Goal: Information Seeking & Learning: Learn about a topic

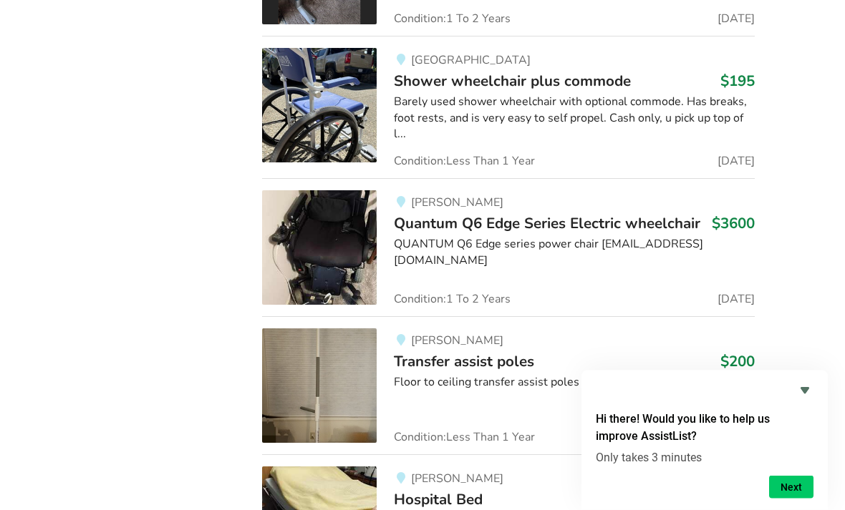
scroll to position [12659, 0]
click at [510, 351] on span "Transfer assist poles" at bounding box center [464, 361] width 140 height 20
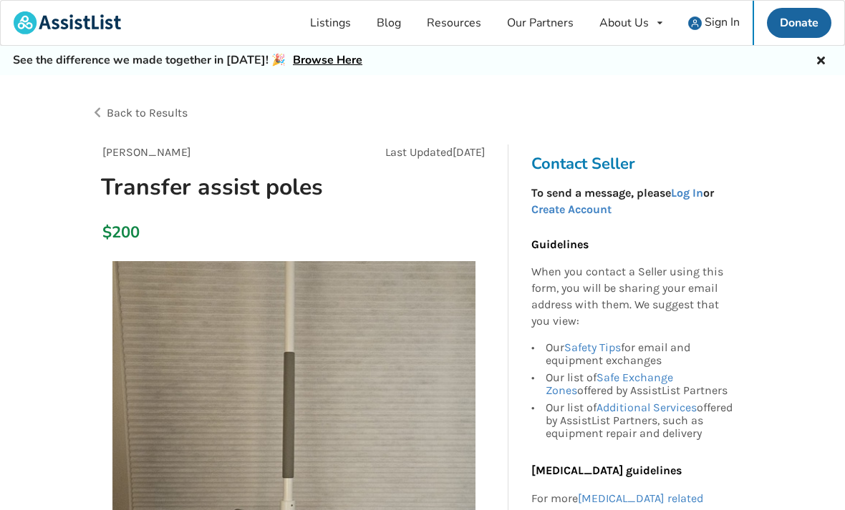
click at [85, 22] on img at bounding box center [67, 22] width 107 height 23
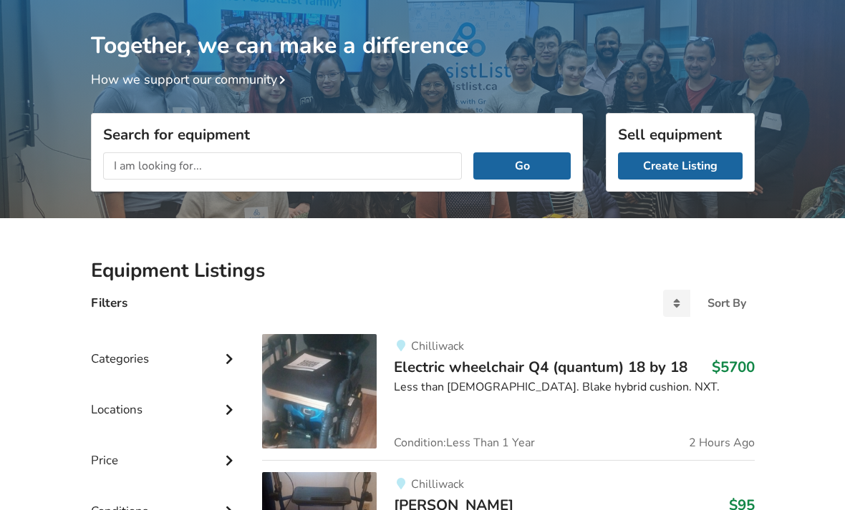
click at [315, 167] on input "text" at bounding box center [282, 165] width 359 height 27
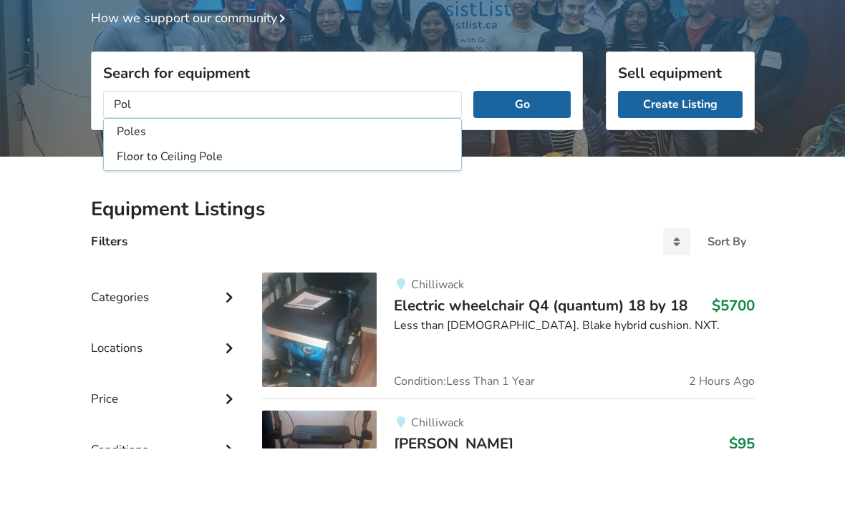
click at [185, 207] on li "Floor to Ceiling Pole" at bounding box center [283, 219] width 352 height 24
type input "Floor to Ceiling Pole"
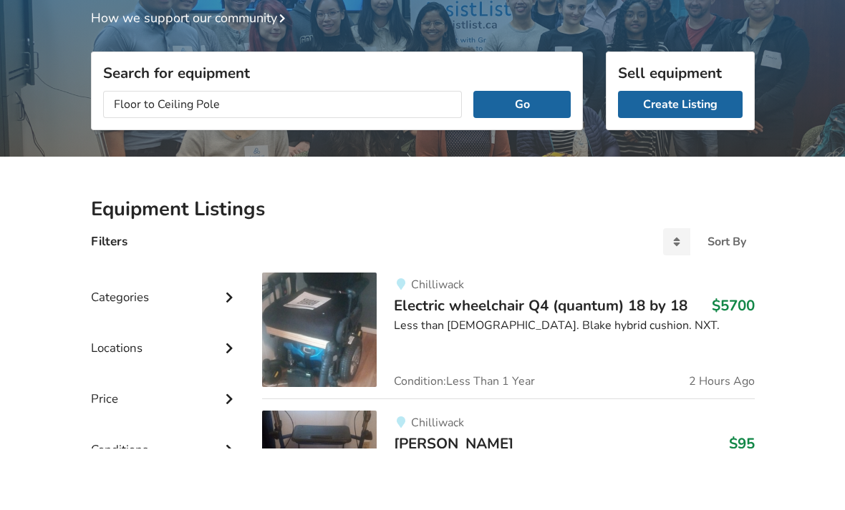
scroll to position [142, 0]
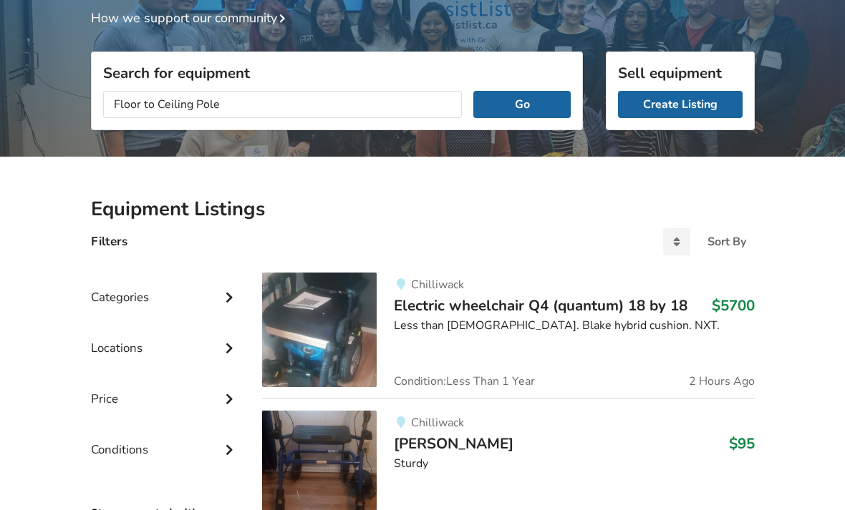
click at [525, 99] on button "Go" at bounding box center [521, 104] width 97 height 27
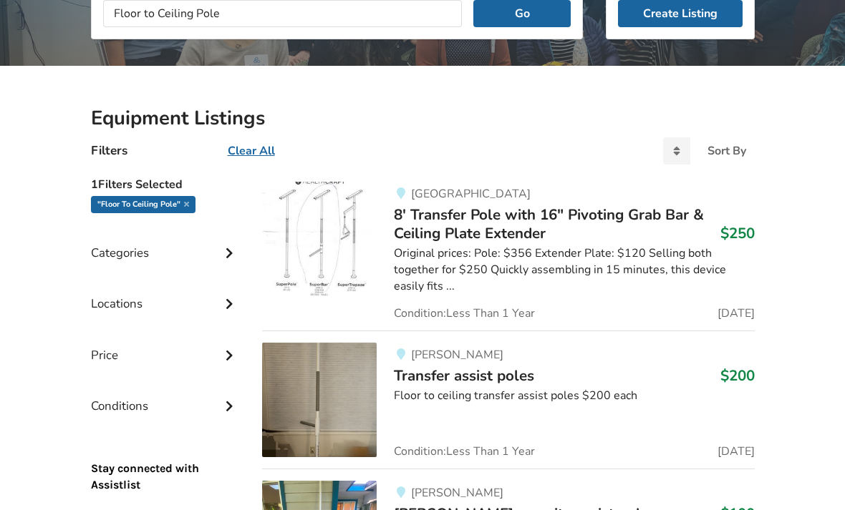
scroll to position [234, 0]
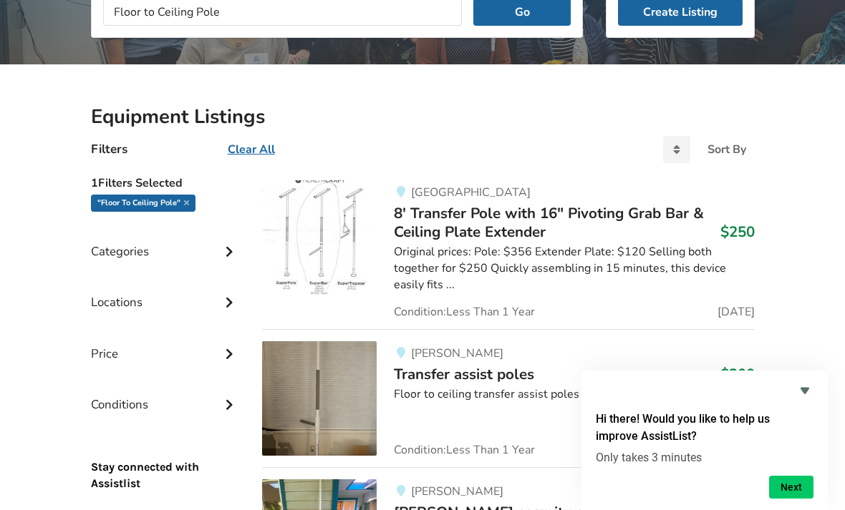
click at [518, 220] on span "8' Transfer Pole with 16" Pivoting Grab Bar & Ceiling Plate Extender" at bounding box center [549, 222] width 310 height 39
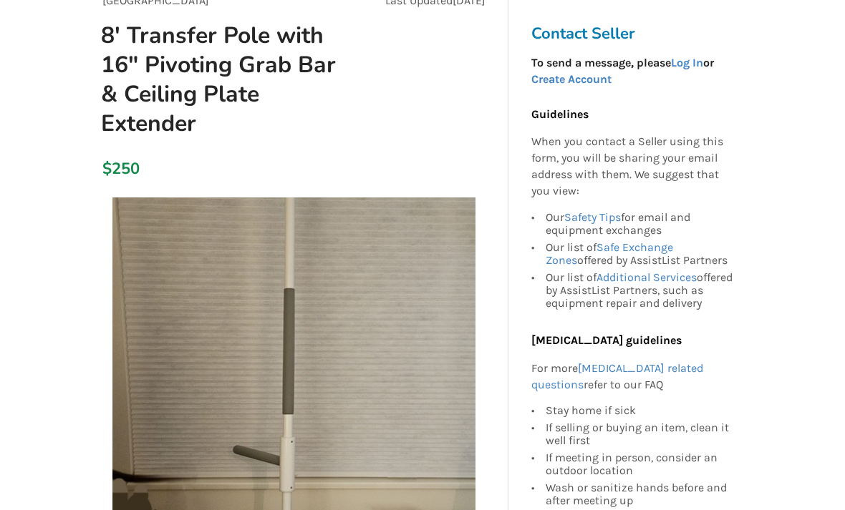
scroll to position [137, 0]
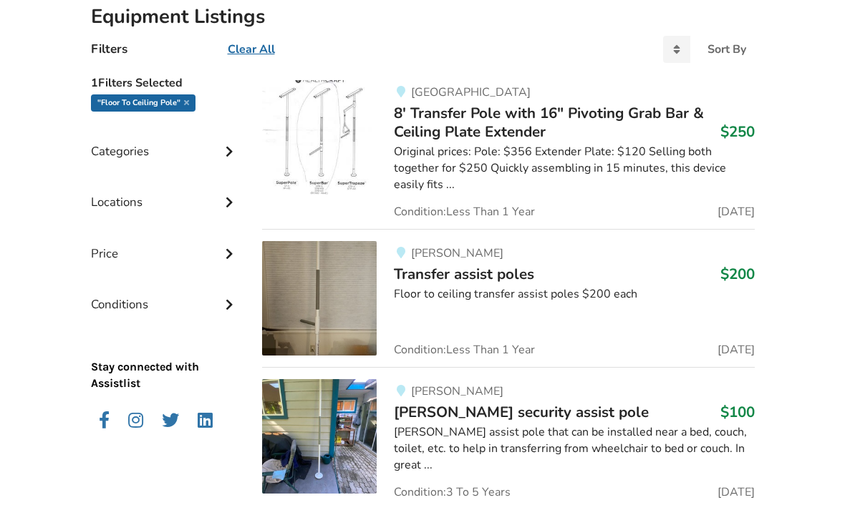
scroll to position [359, 0]
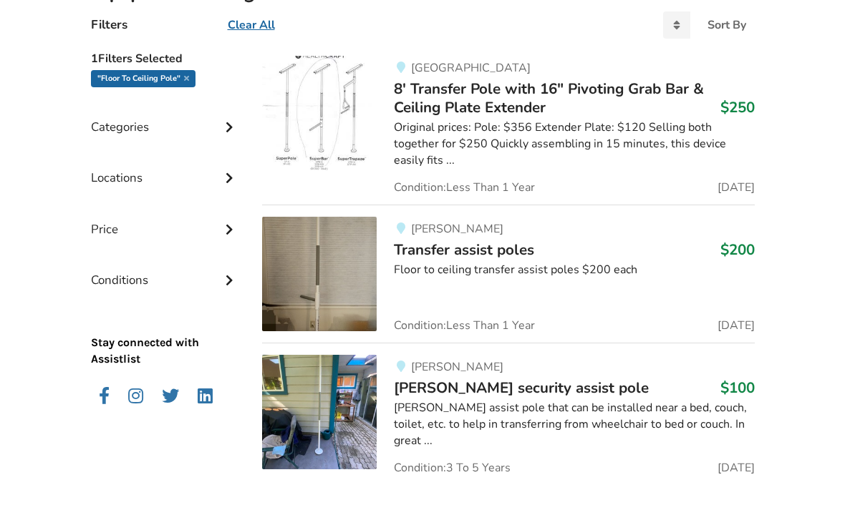
click at [358, 407] on img at bounding box center [319, 412] width 115 height 115
click at [223, 126] on icon at bounding box center [229, 126] width 14 height 12
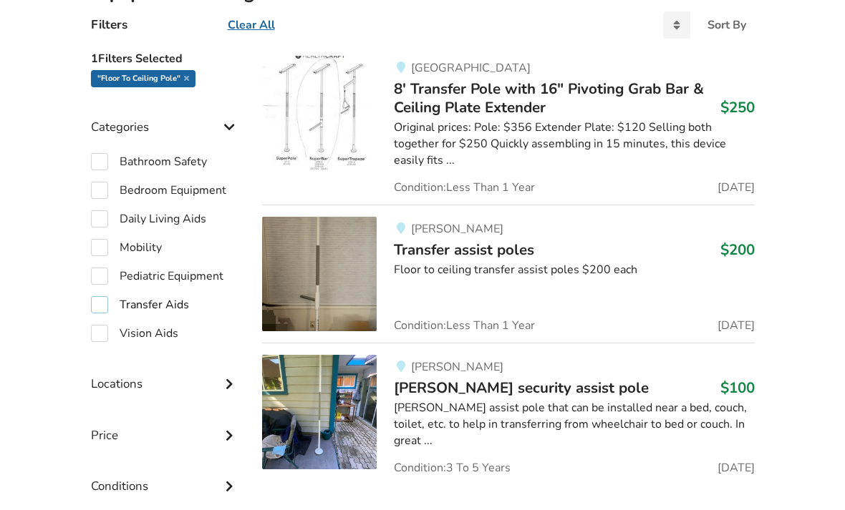
click at [110, 303] on label "Transfer Aids" at bounding box center [140, 304] width 98 height 17
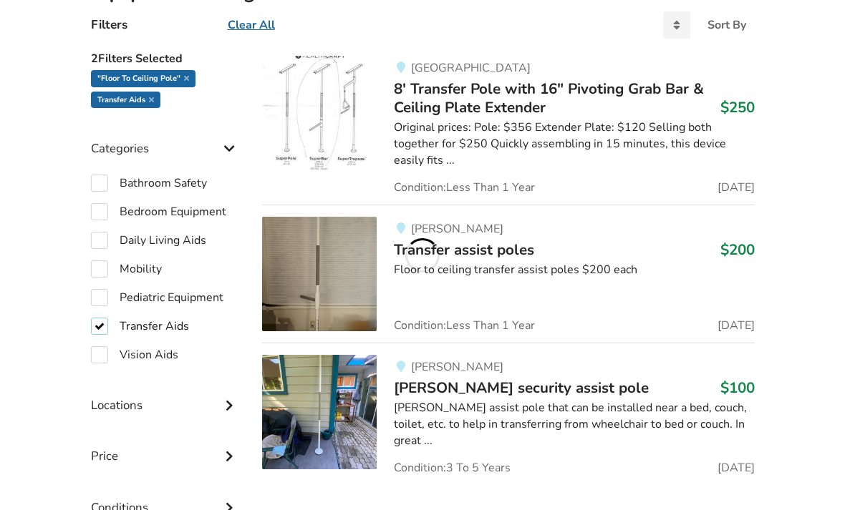
checkbox input "true"
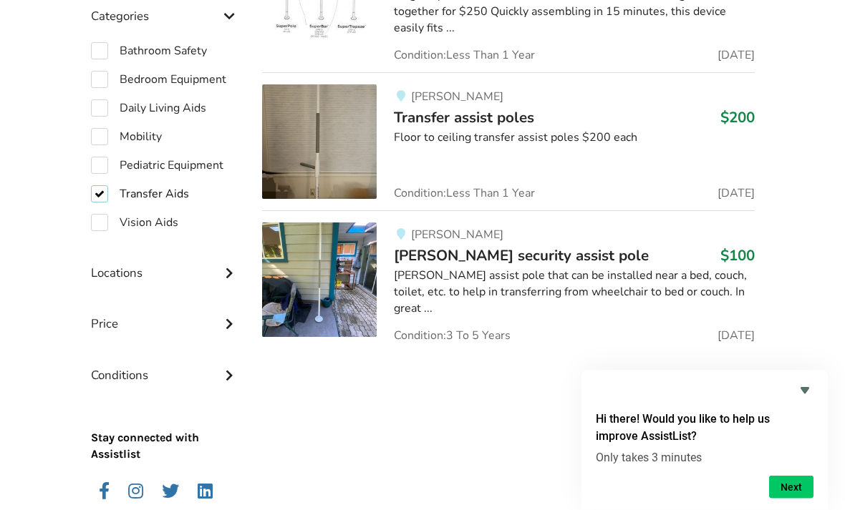
scroll to position [485, 0]
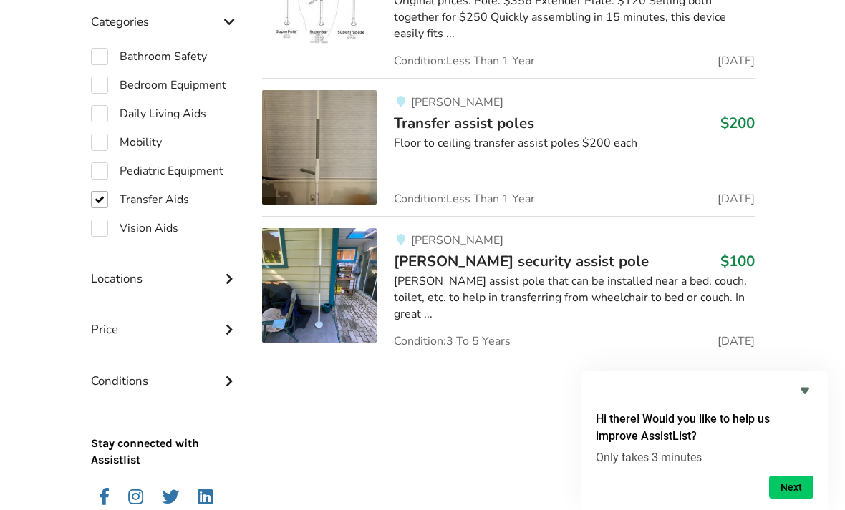
click at [337, 273] on img at bounding box center [319, 285] width 115 height 115
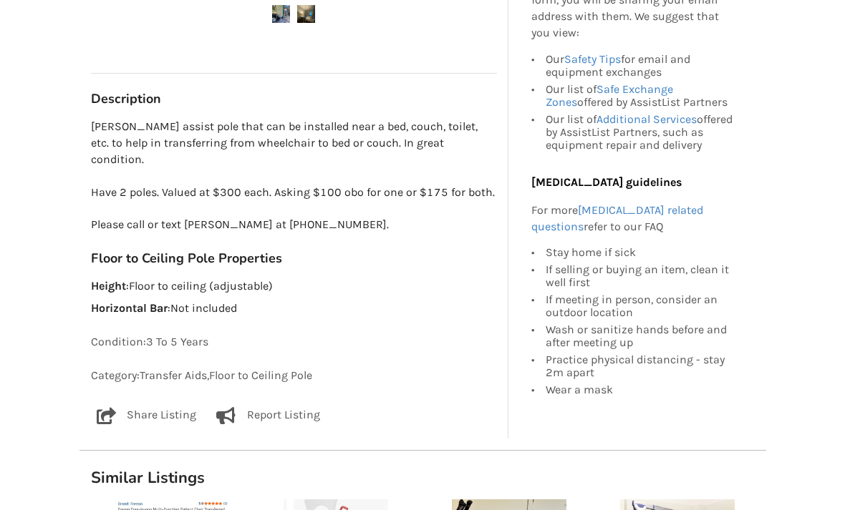
scroll to position [671, 0]
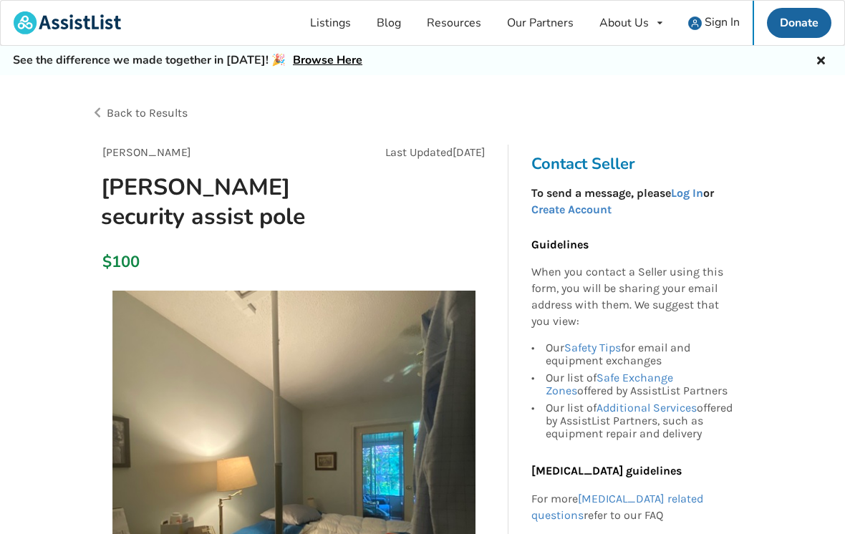
click at [136, 110] on span "Back to Results" at bounding box center [147, 113] width 81 height 14
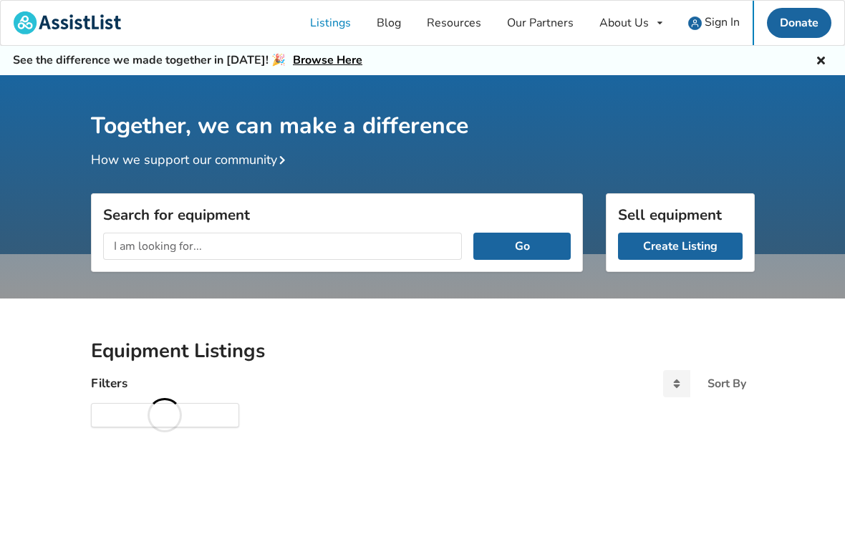
scroll to position [85, 0]
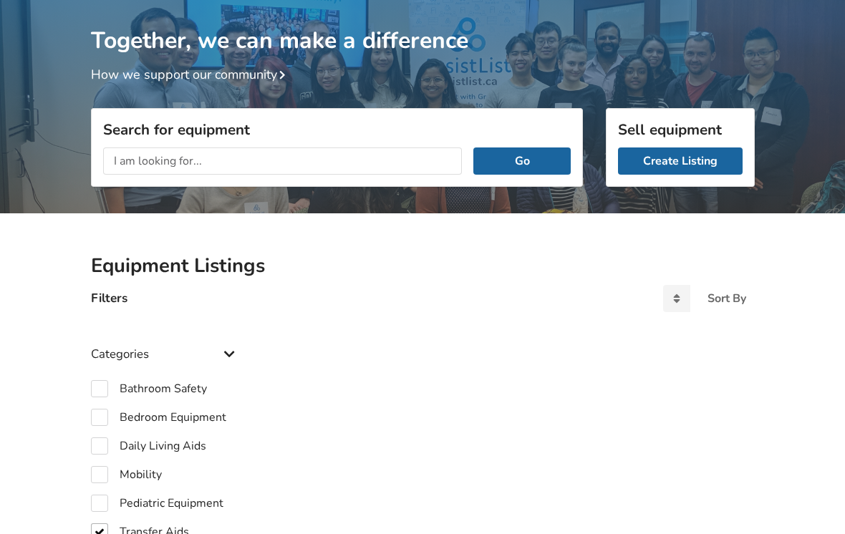
checkbox input "true"
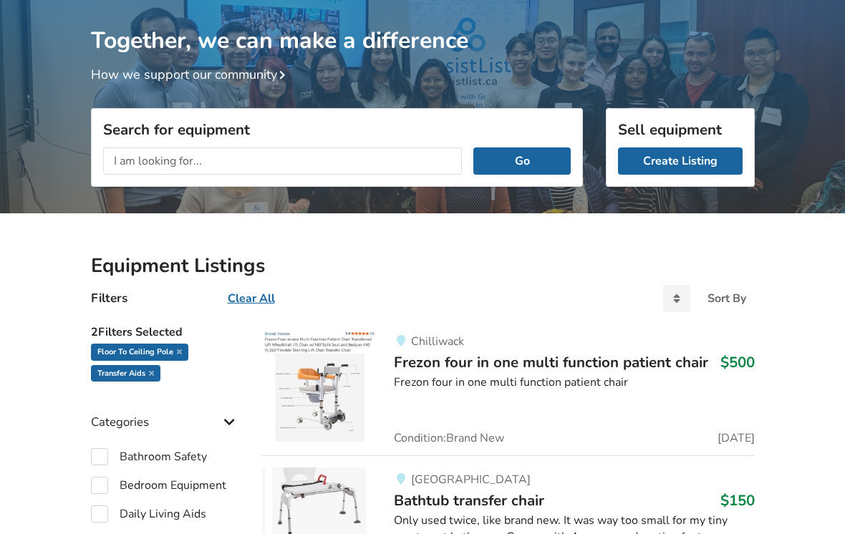
click at [220, 157] on input "text" at bounding box center [282, 160] width 359 height 27
type input "Sling lift"
click at [536, 164] on button "Go" at bounding box center [521, 160] width 97 height 27
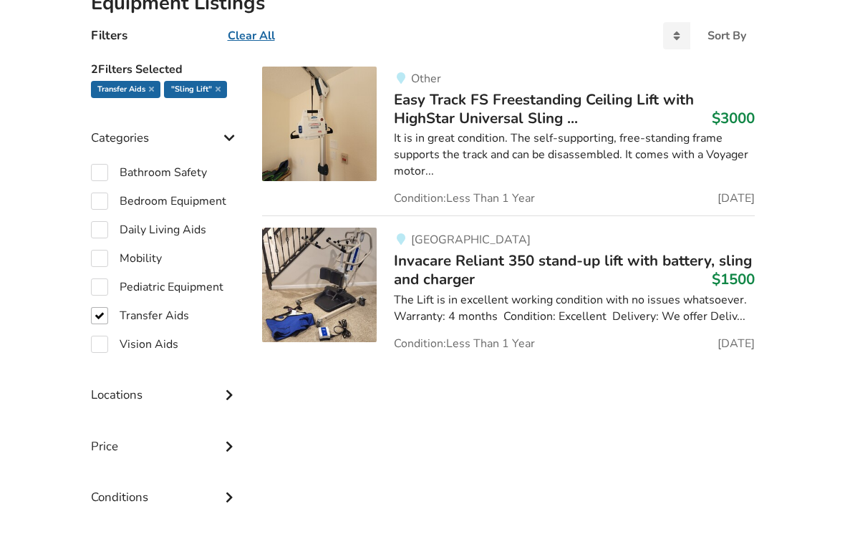
scroll to position [493, 0]
